Goal: Find specific page/section: Find specific page/section

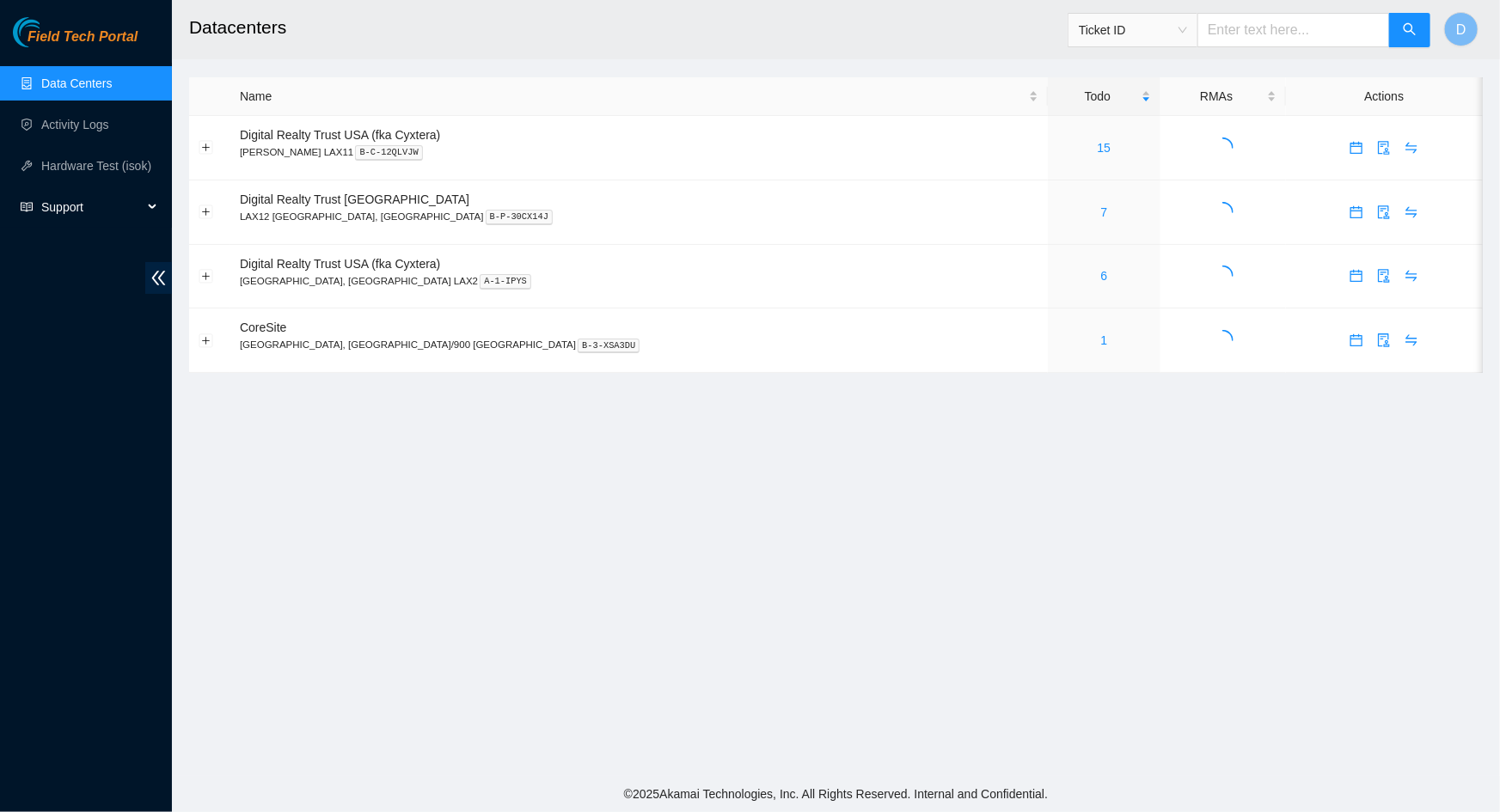
click at [81, 207] on span "Support" at bounding box center [92, 206] width 102 height 35
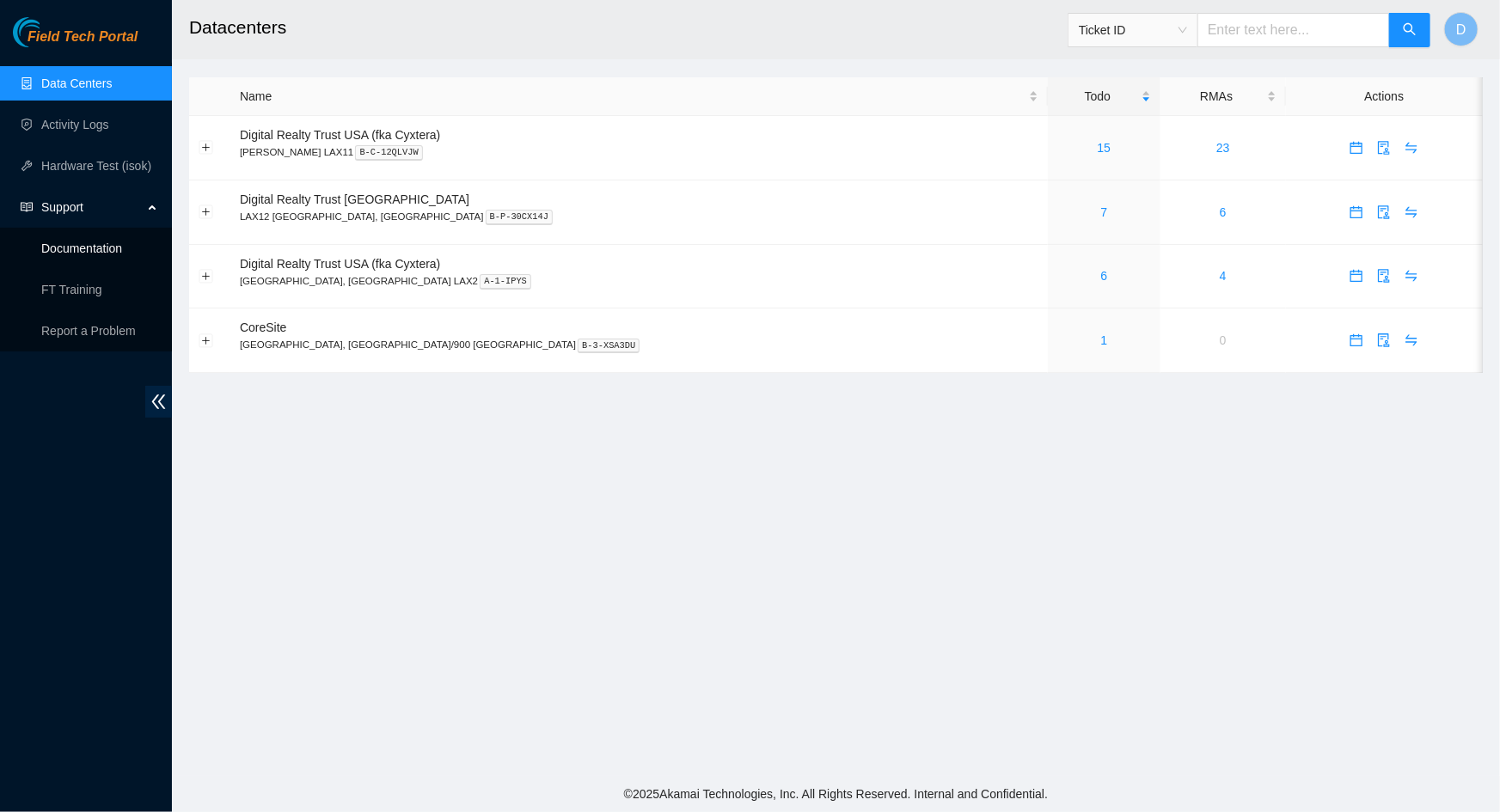
click at [87, 252] on link "Documentation" at bounding box center [82, 249] width 81 height 14
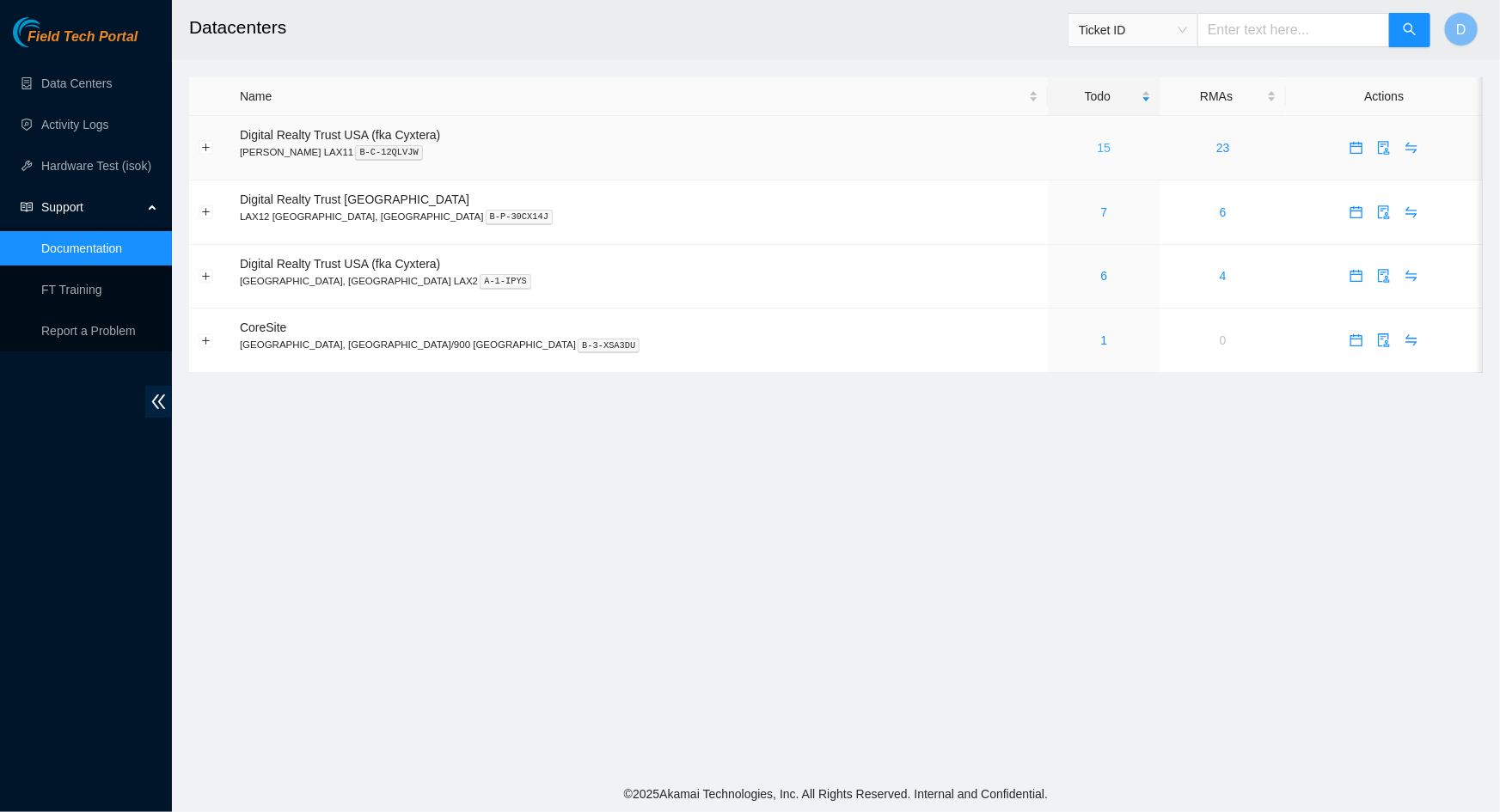
click at [1097, 149] on link "15" at bounding box center [1104, 148] width 14 height 14
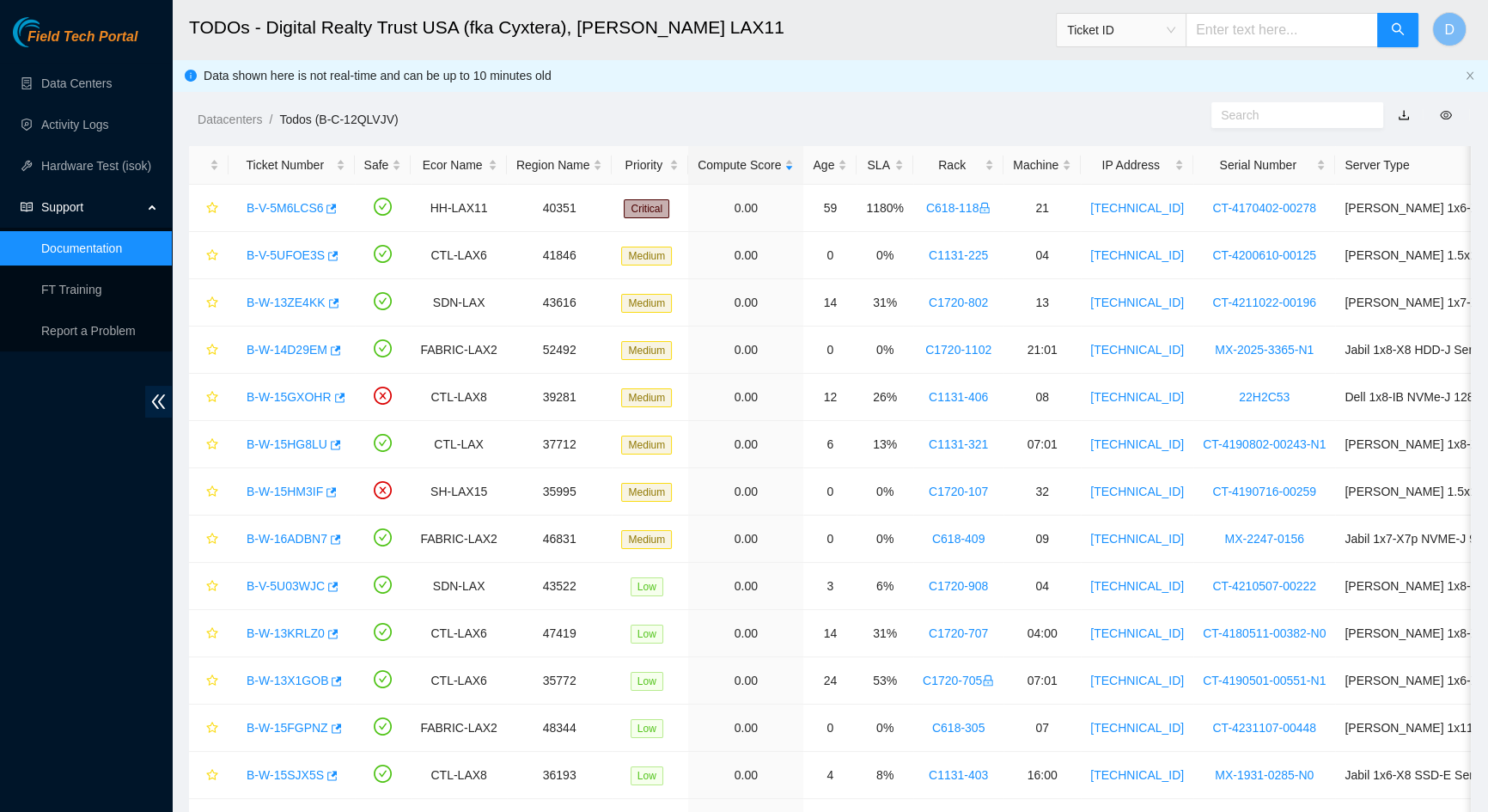
click at [985, 111] on ol "Datacenters / Todos (B-C-12QLVJV) /" at bounding box center [678, 118] width 961 height 19
click at [863, 98] on div "Datacenters / Todos (B-C-12QLVJV) /" at bounding box center [665, 81] width 988 height 97
